Goal: Information Seeking & Learning: Learn about a topic

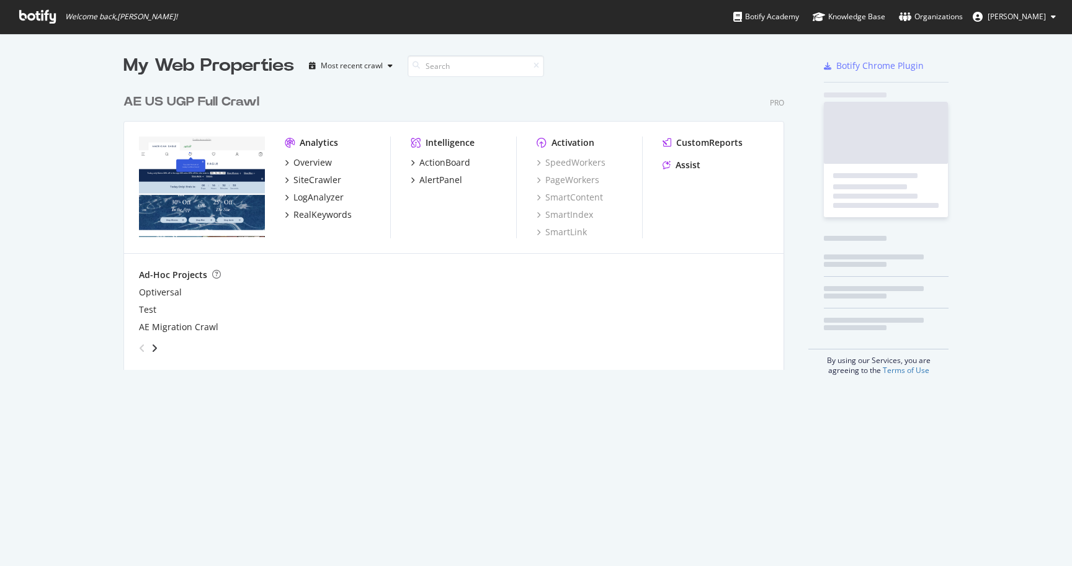
scroll to position [566, 1072]
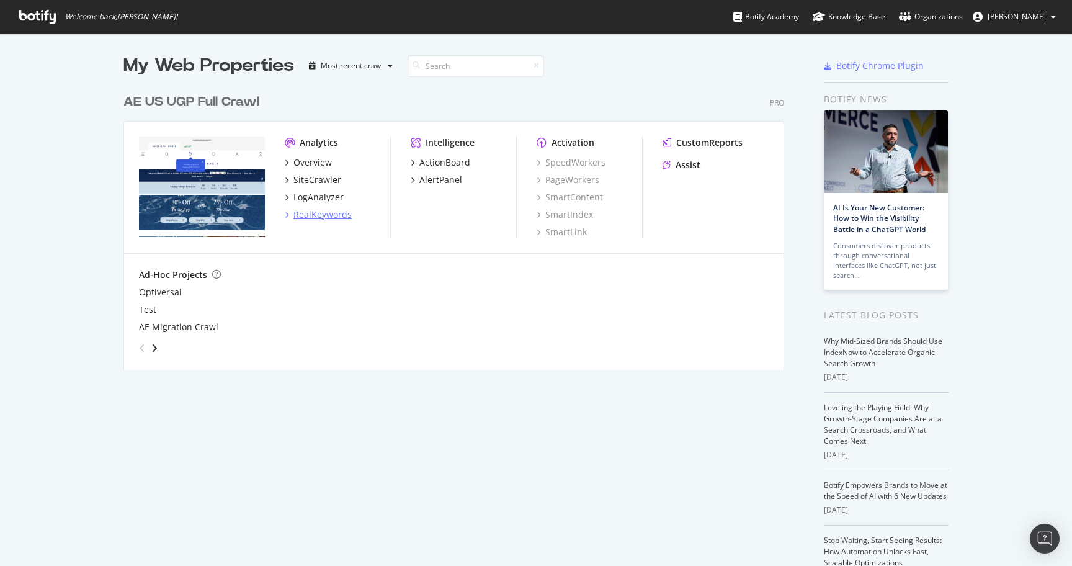
click at [322, 218] on div "RealKeywords" at bounding box center [323, 215] width 58 height 12
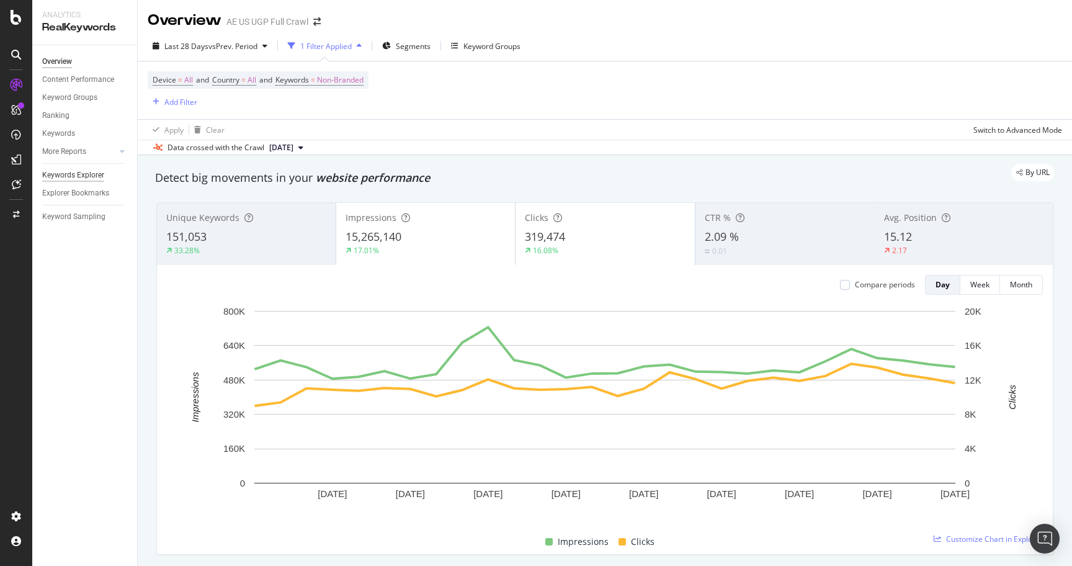
click at [73, 173] on div "Keywords Explorer" at bounding box center [73, 175] width 62 height 13
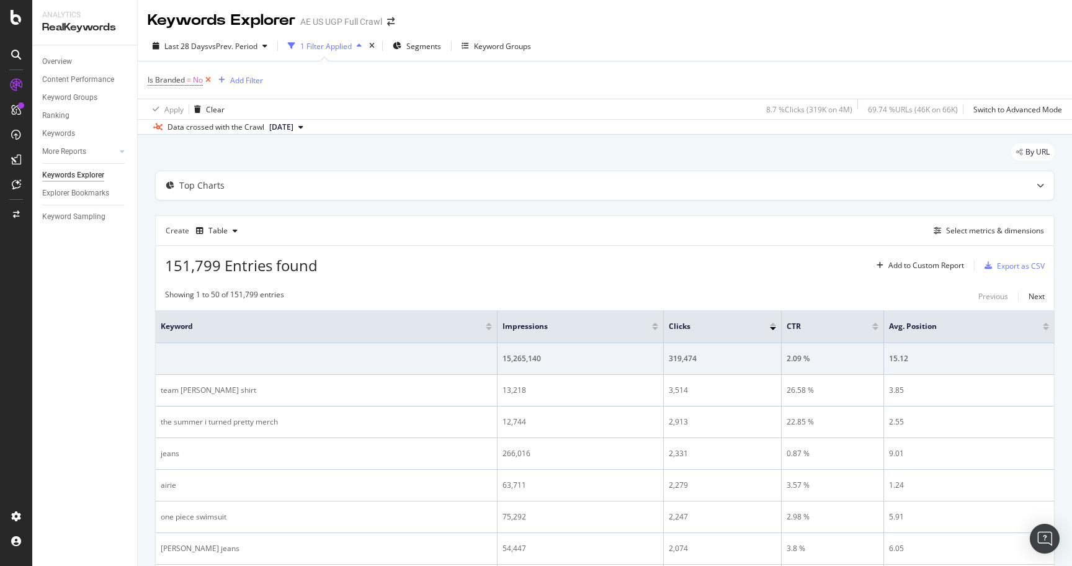
click at [211, 79] on icon at bounding box center [208, 80] width 11 height 12
